Goal: Information Seeking & Learning: Find specific fact

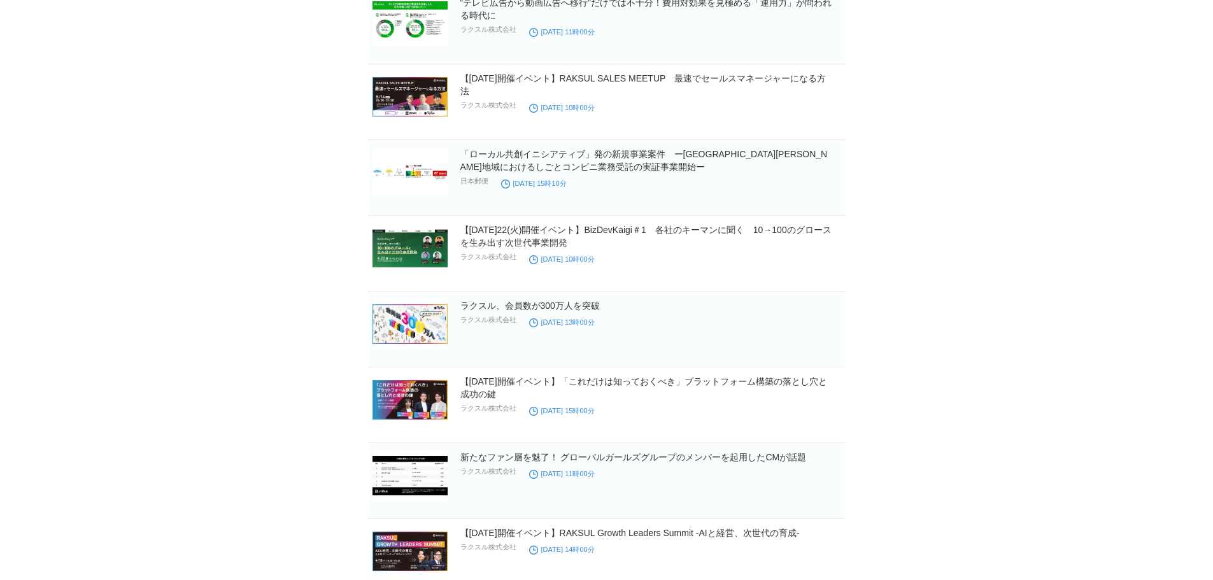
scroll to position [4855, 0]
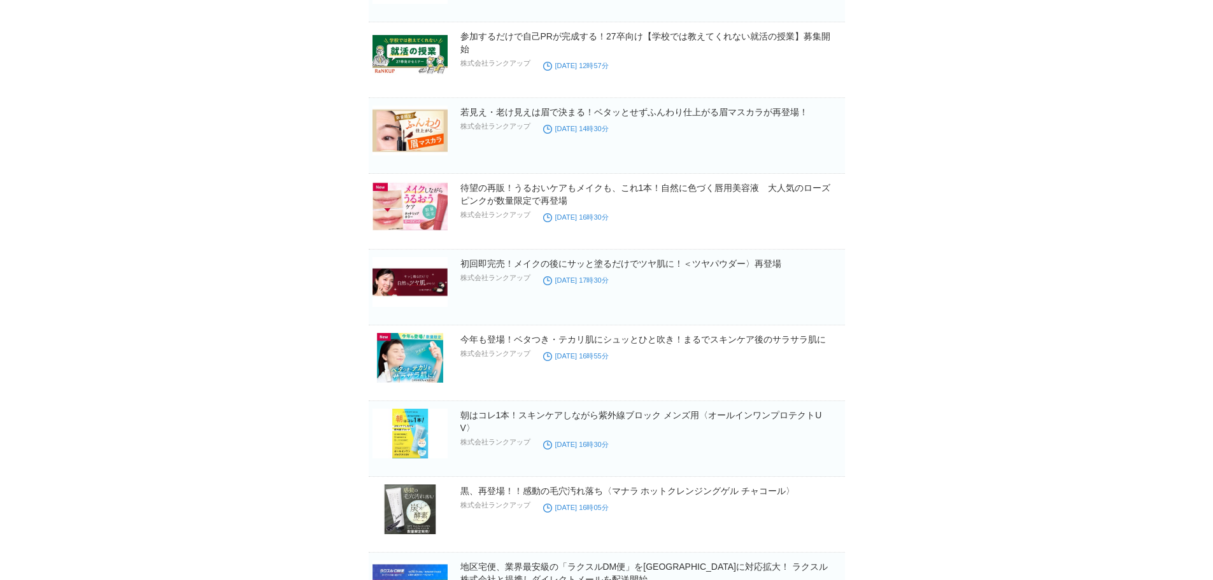
scroll to position [3582, 0]
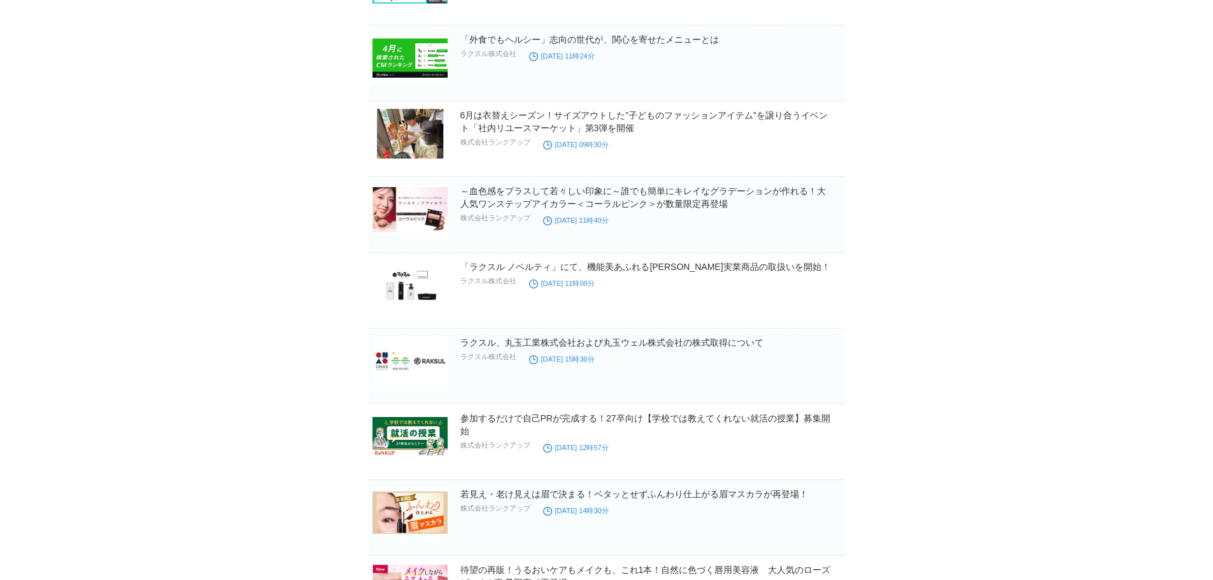
drag, startPoint x: 1160, startPoint y: 143, endPoint x: 1141, endPoint y: 141, distance: 18.5
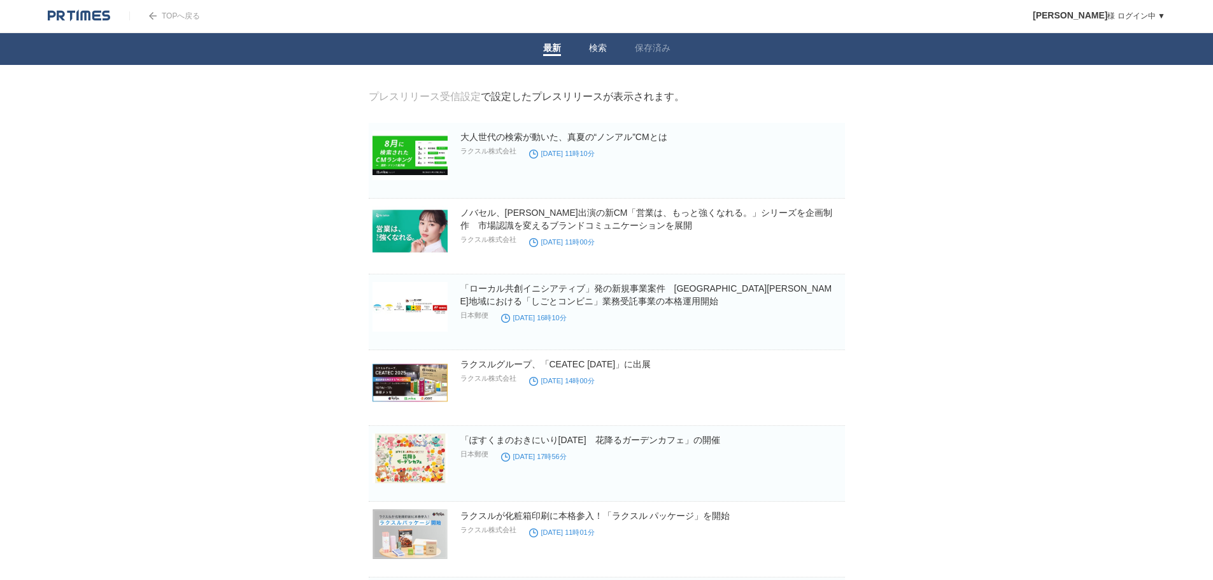
click at [590, 47] on link "検索" at bounding box center [598, 49] width 18 height 13
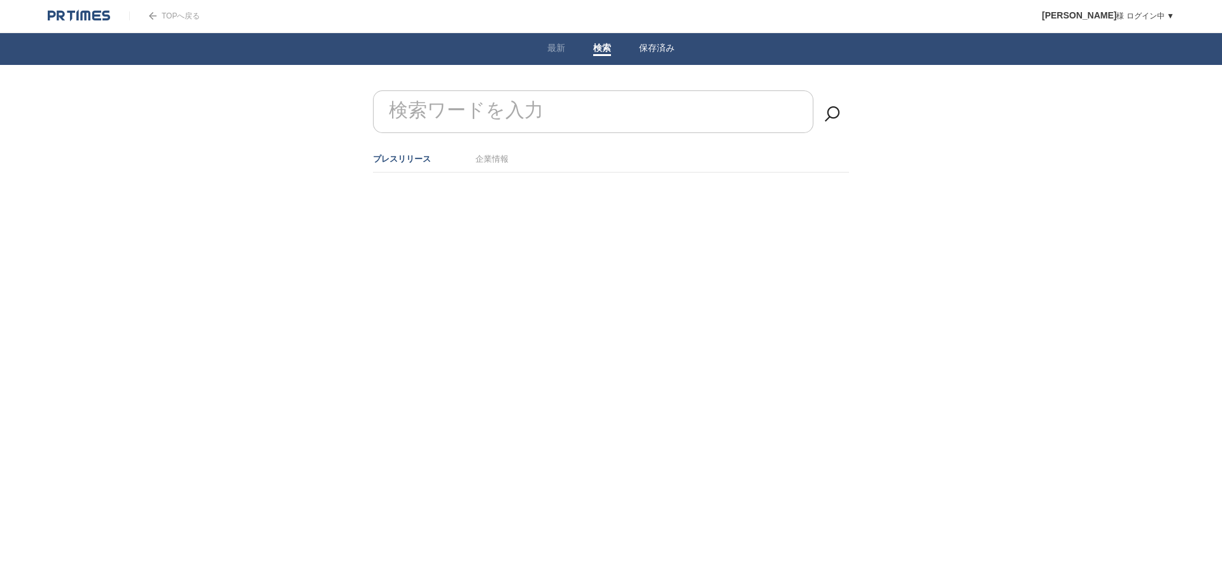
click at [665, 48] on link "保存済み" at bounding box center [657, 49] width 36 height 13
click at [611, 50] on li "検索" at bounding box center [602, 49] width 46 height 32
click at [601, 52] on link "検索" at bounding box center [602, 49] width 18 height 13
click at [579, 101] on input "検索ワードを入力" at bounding box center [593, 111] width 441 height 43
type input "ディーエムエス"
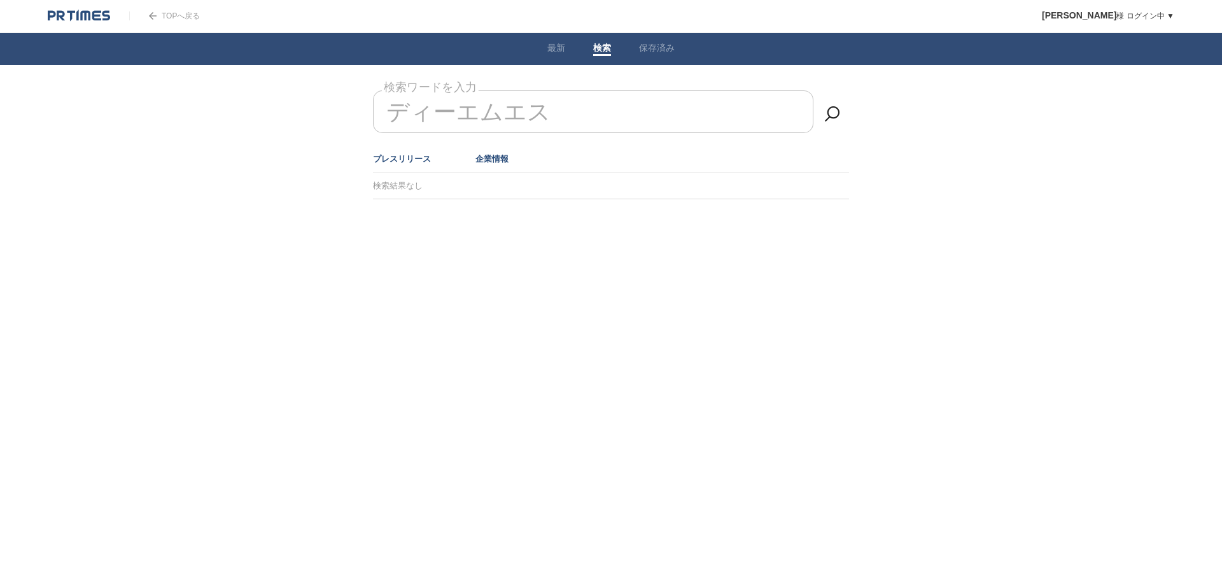
click at [495, 159] on link "企業情報" at bounding box center [492, 159] width 33 height 10
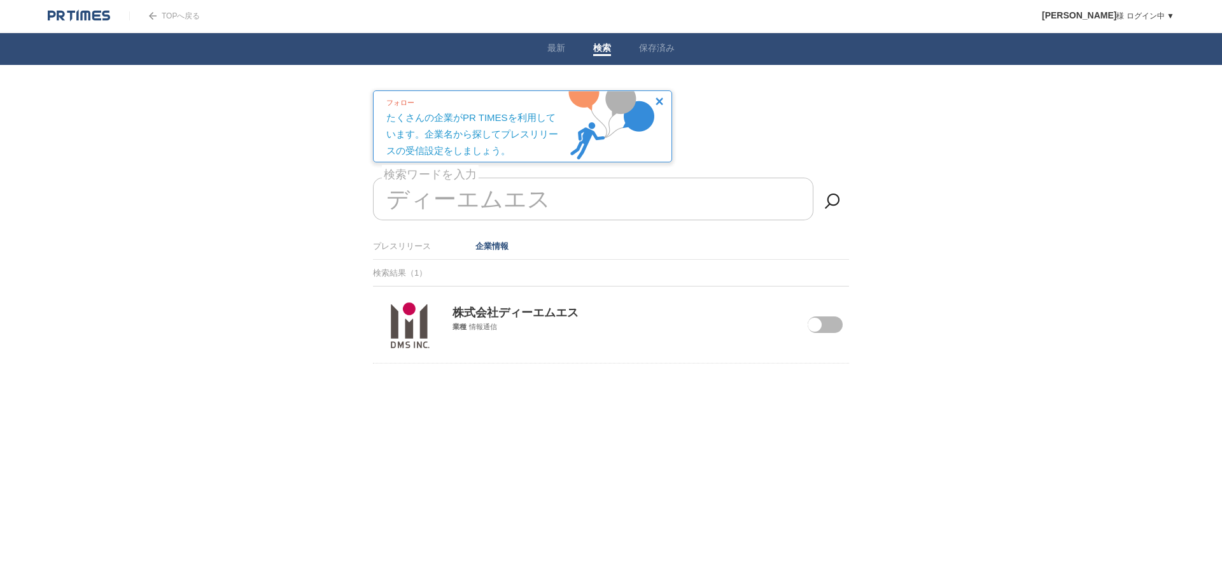
click at [404, 323] on img at bounding box center [409, 325] width 51 height 51
